Goal: Task Accomplishment & Management: Use online tool/utility

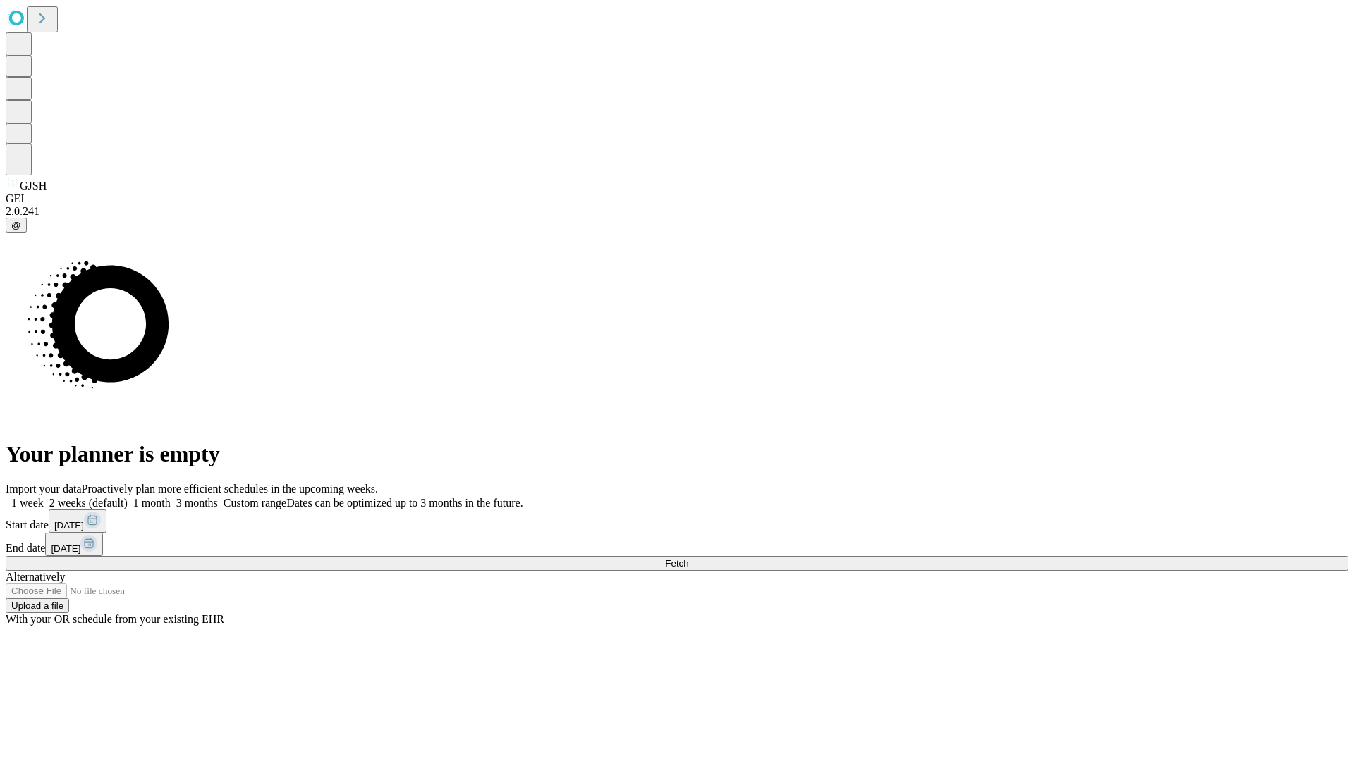
click at [688, 558] on span "Fetch" at bounding box center [676, 563] width 23 height 11
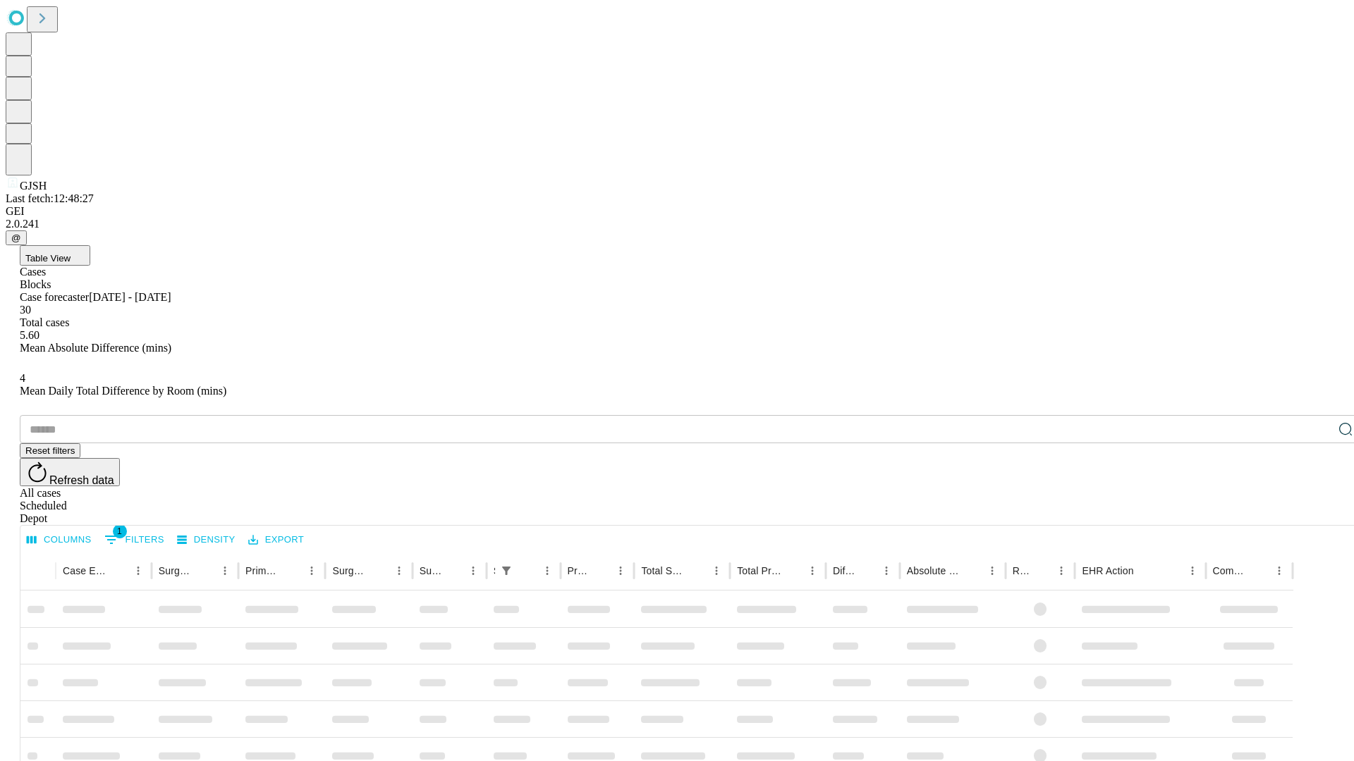
click at [1317, 513] on div "Depot" at bounding box center [691, 519] width 1342 height 13
